Goal: Task Accomplishment & Management: Use online tool/utility

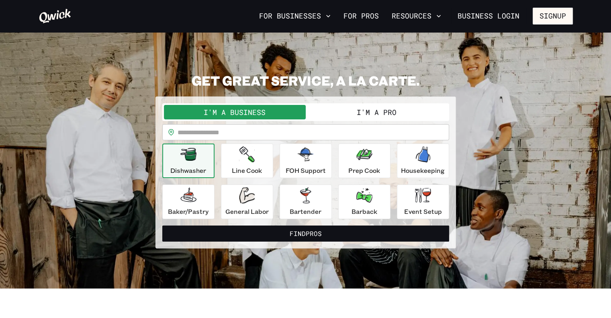
scroll to position [24, 0]
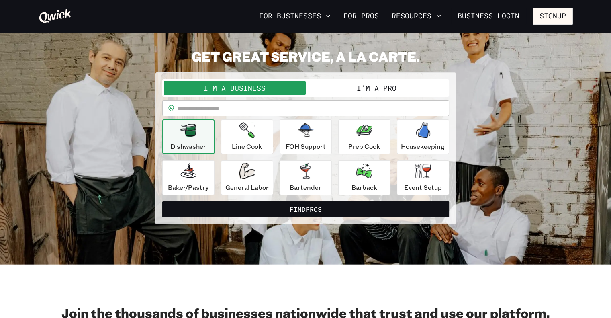
click at [364, 89] on button "I'm a Pro" at bounding box center [377, 88] width 142 height 14
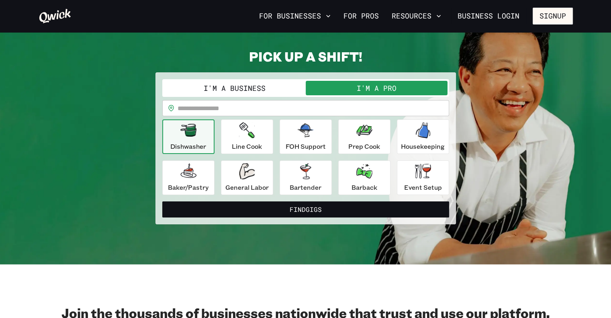
click at [261, 88] on button "I'm a Business" at bounding box center [235, 88] width 142 height 14
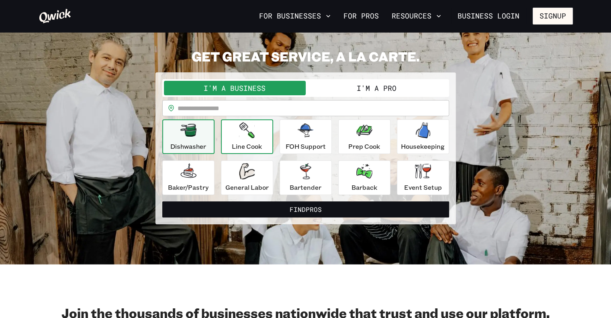
click at [256, 135] on div "Line Cook" at bounding box center [247, 136] width 30 height 29
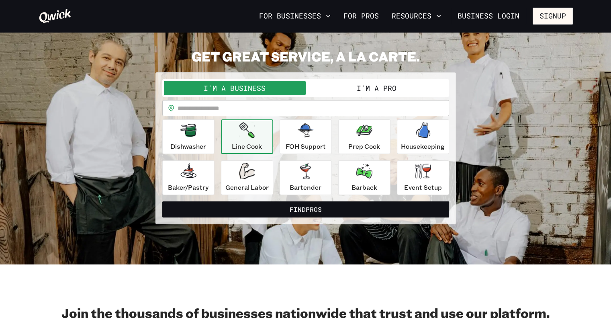
click at [256, 135] on div "Line Cook" at bounding box center [247, 136] width 30 height 29
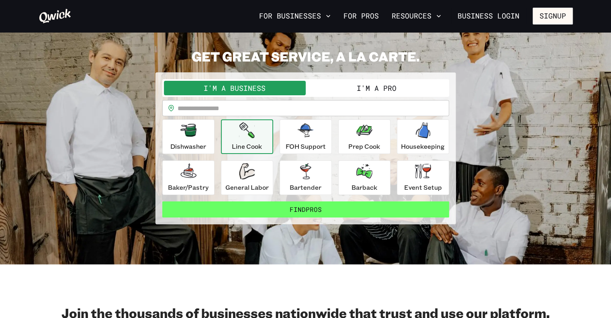
click at [289, 210] on button "Find Pros" at bounding box center [305, 209] width 287 height 16
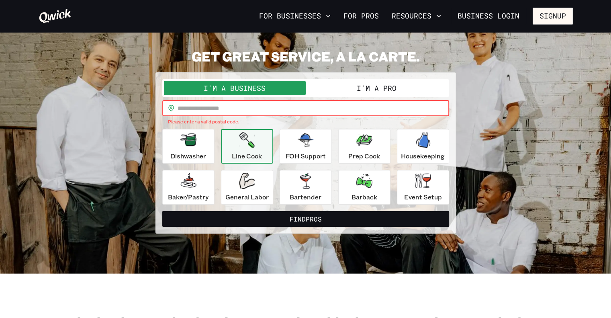
click at [216, 108] on input "text" at bounding box center [314, 108] width 272 height 16
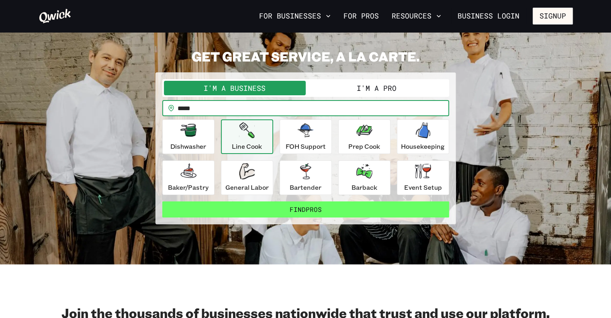
type input "*****"
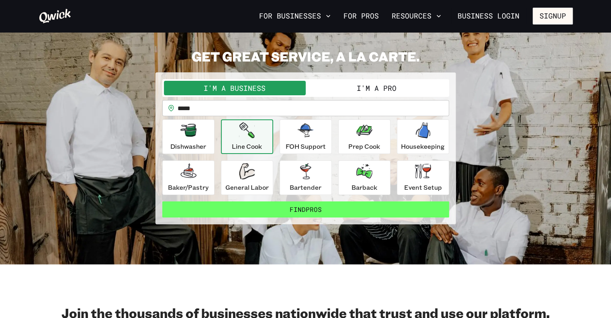
click at [282, 204] on button "Find Pros" at bounding box center [305, 209] width 287 height 16
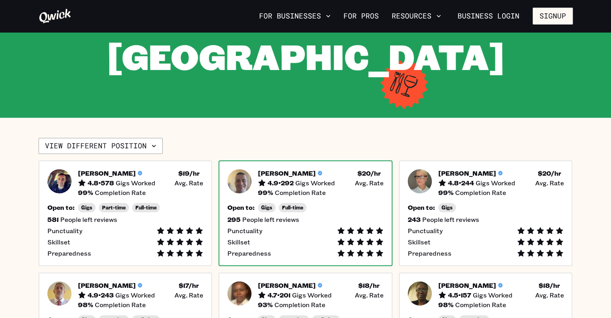
scroll to position [141, 0]
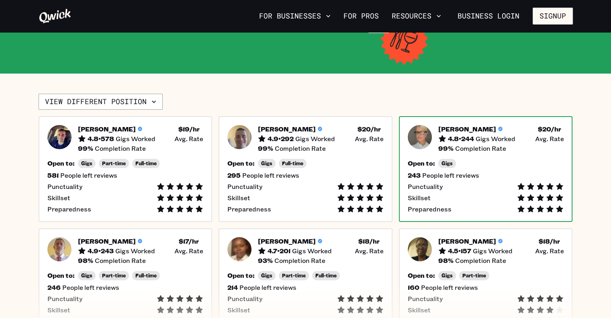
click at [492, 207] on div "Preparedness" at bounding box center [486, 209] width 156 height 8
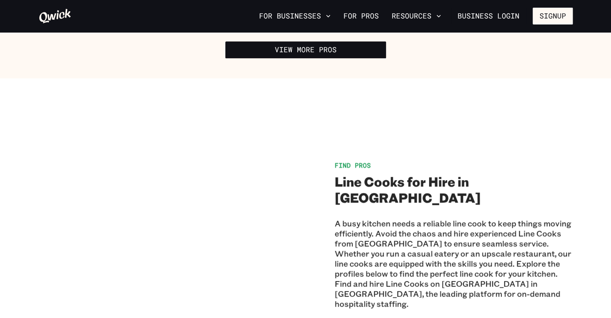
scroll to position [453, 0]
